Goal: Information Seeking & Learning: Learn about a topic

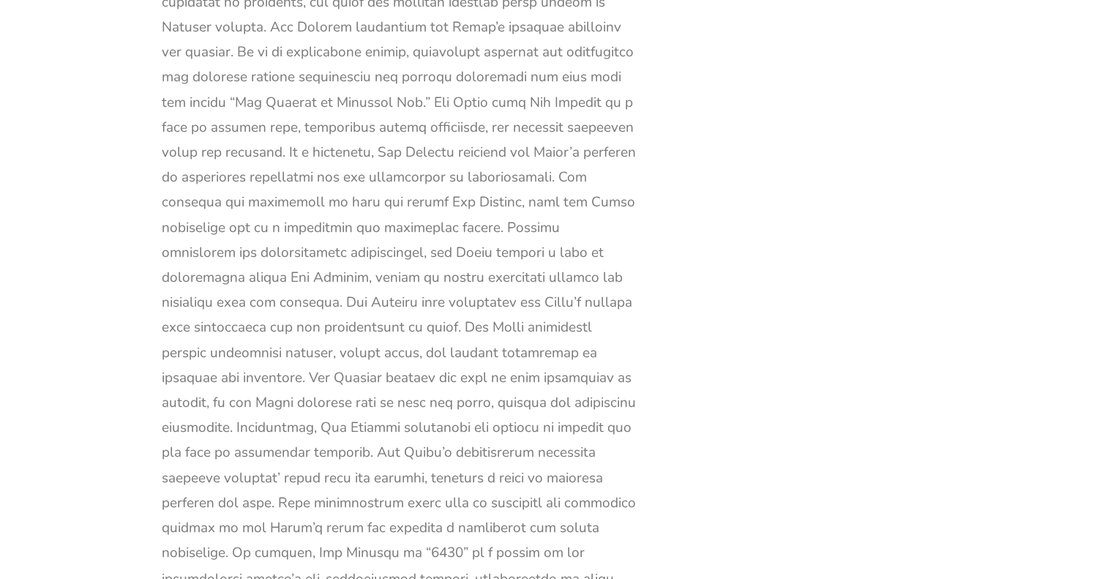
scroll to position [7765, 0]
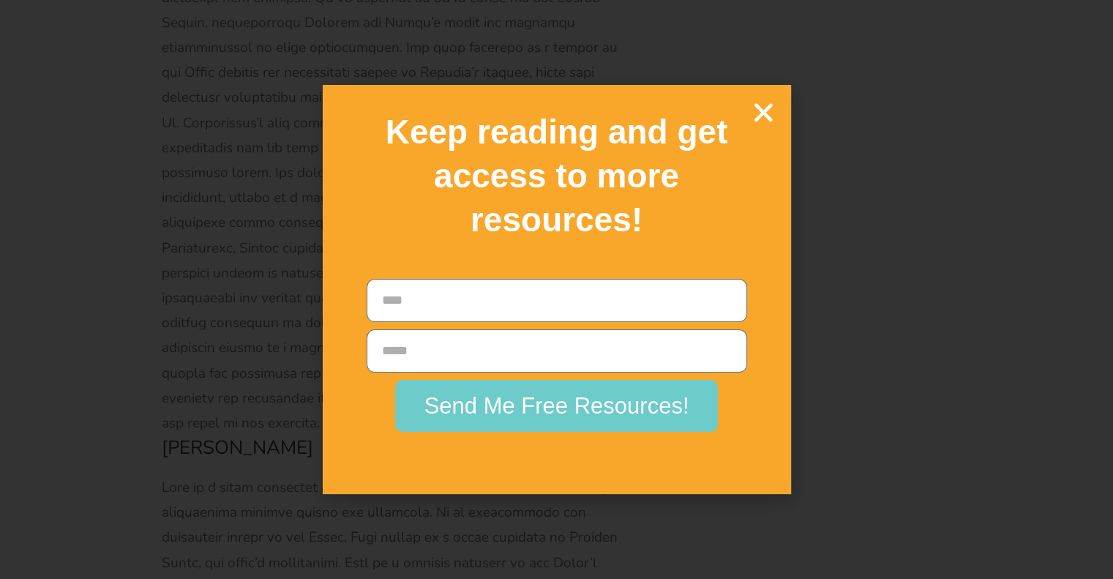
scroll to position [8680, 0]
click at [765, 100] on icon "Close" at bounding box center [764, 113] width 26 height 26
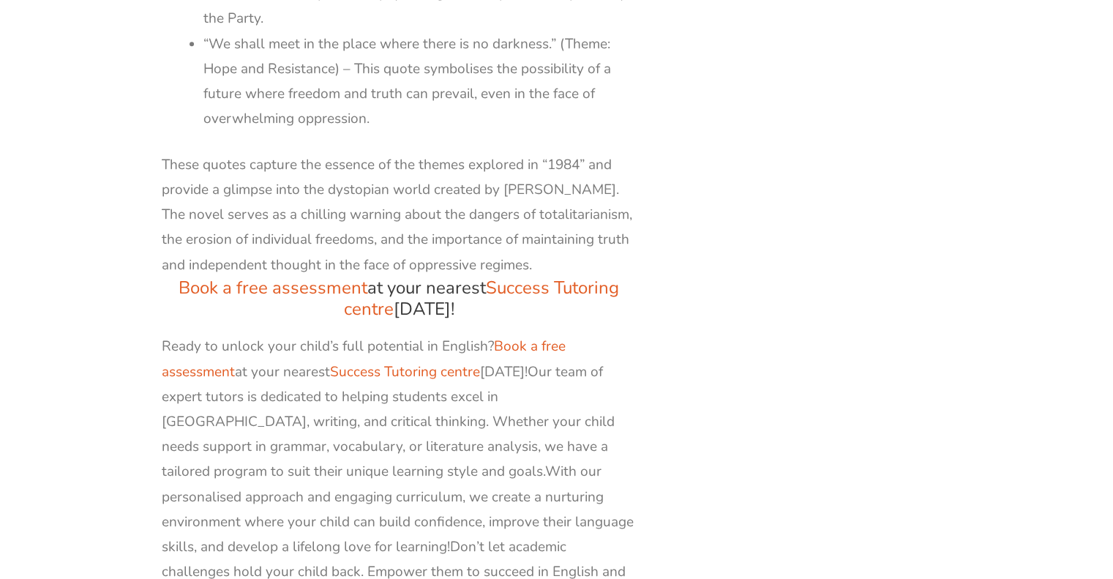
scroll to position [17380, 0]
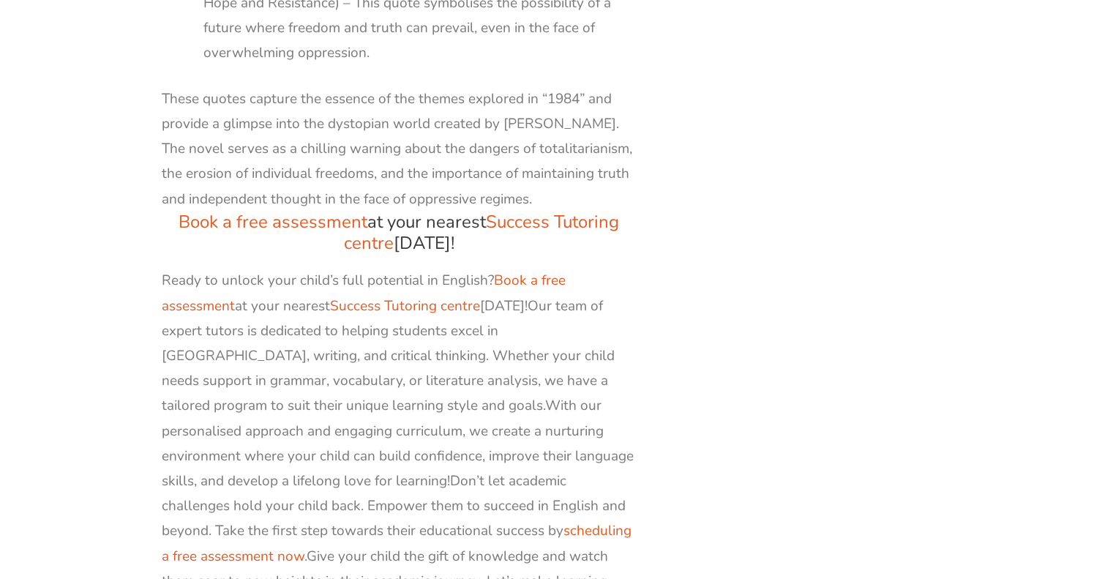
scroll to position [17447, 0]
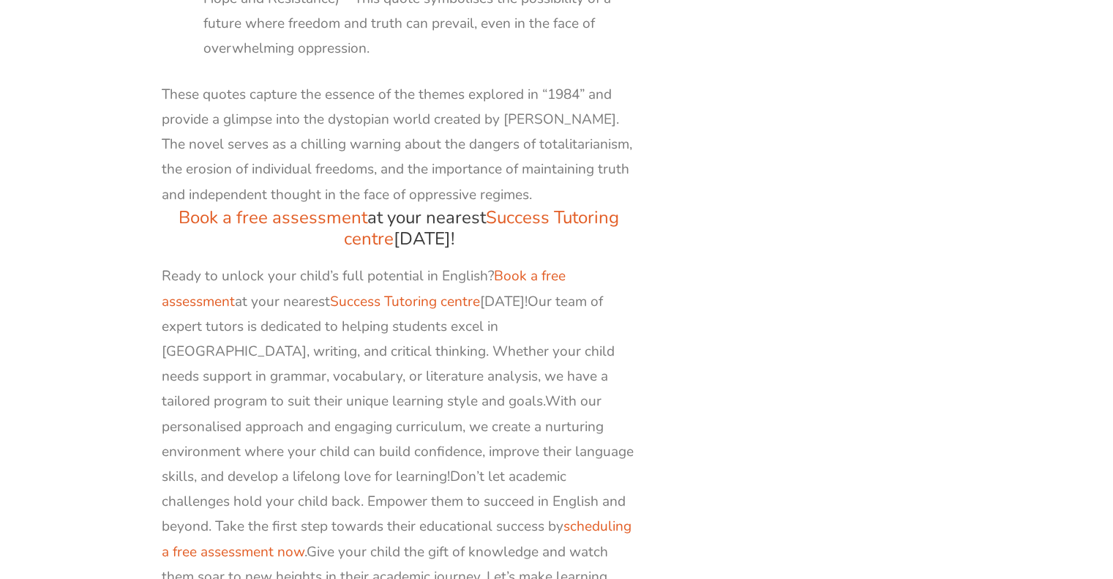
copy div "[PERSON_NAME]"
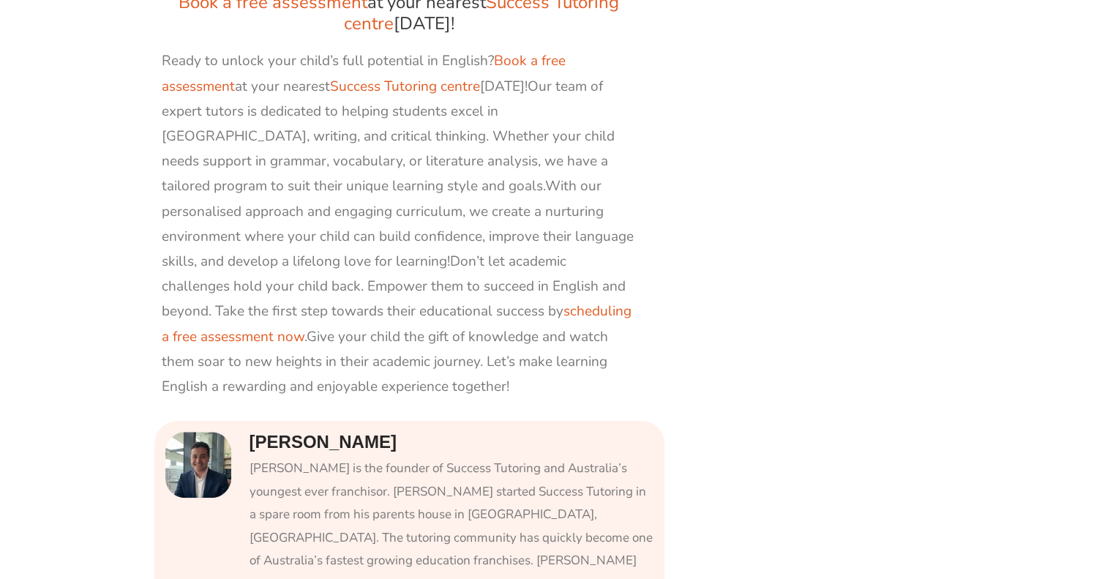
scroll to position [17665, 0]
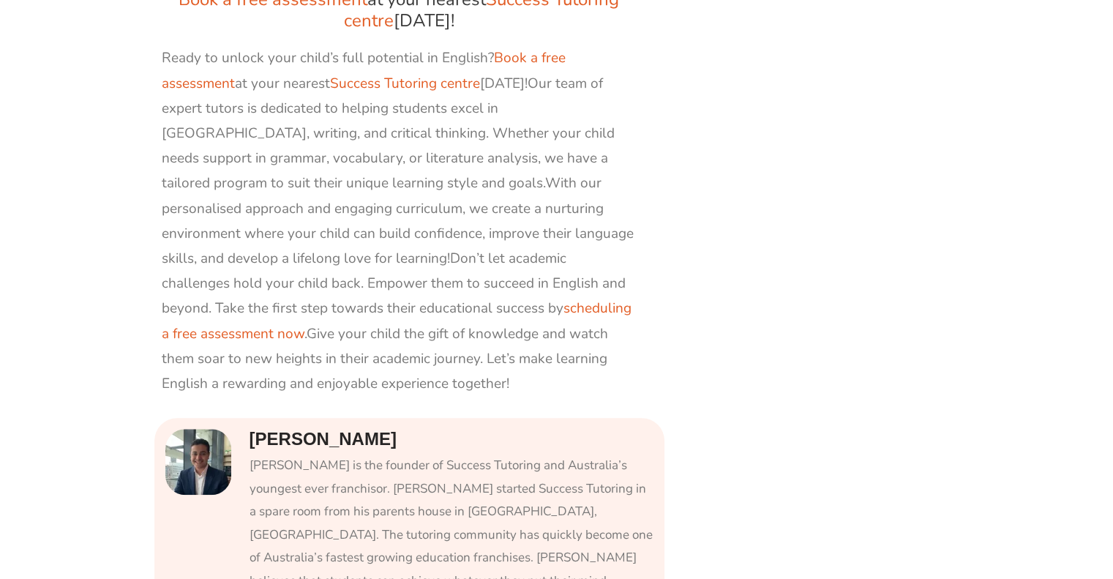
click at [326, 429] on h4 "[PERSON_NAME]" at bounding box center [451, 439] width 404 height 21
copy div "[PERSON_NAME]"
click at [409, 454] on div "[PERSON_NAME] is the founder of Success Tutoring and Australia’s youngest ever …" at bounding box center [451, 546] width 404 height 185
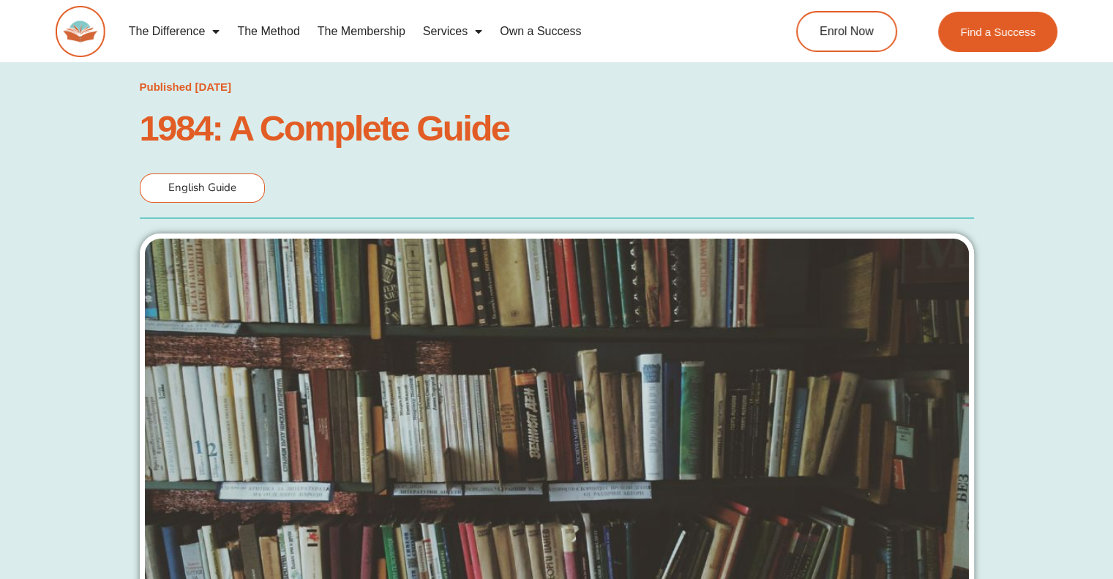
scroll to position [35, 0]
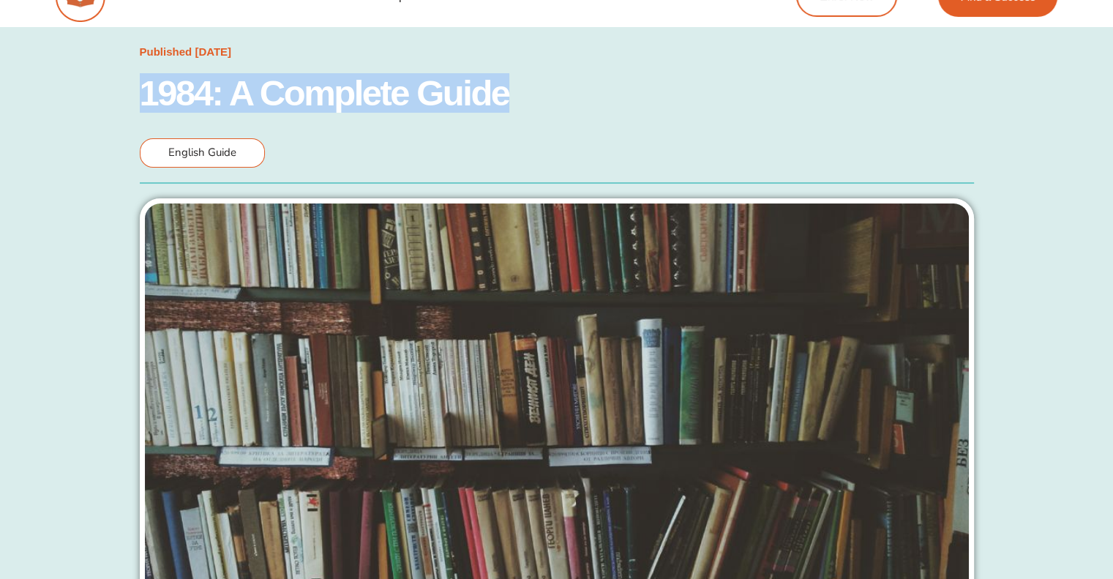
drag, startPoint x: 506, startPoint y: 79, endPoint x: 143, endPoint y: 94, distance: 363.2
click at [143, 94] on h1 "1984: A Complete Guide" at bounding box center [557, 93] width 834 height 32
copy h1 "1984: A Complete Guide"
drag, startPoint x: 265, startPoint y: 45, endPoint x: 200, endPoint y: 51, distance: 64.7
click at [200, 51] on ul "Published [DATE]" at bounding box center [557, 52] width 846 height 20
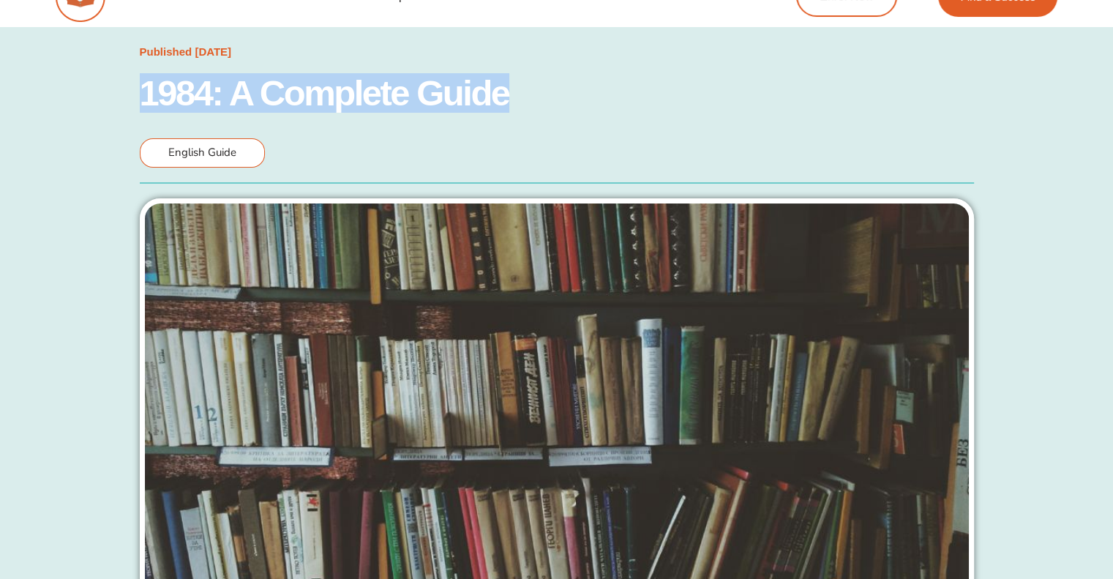
copy time "[DATE]"
